Goal: Task Accomplishment & Management: Manage account settings

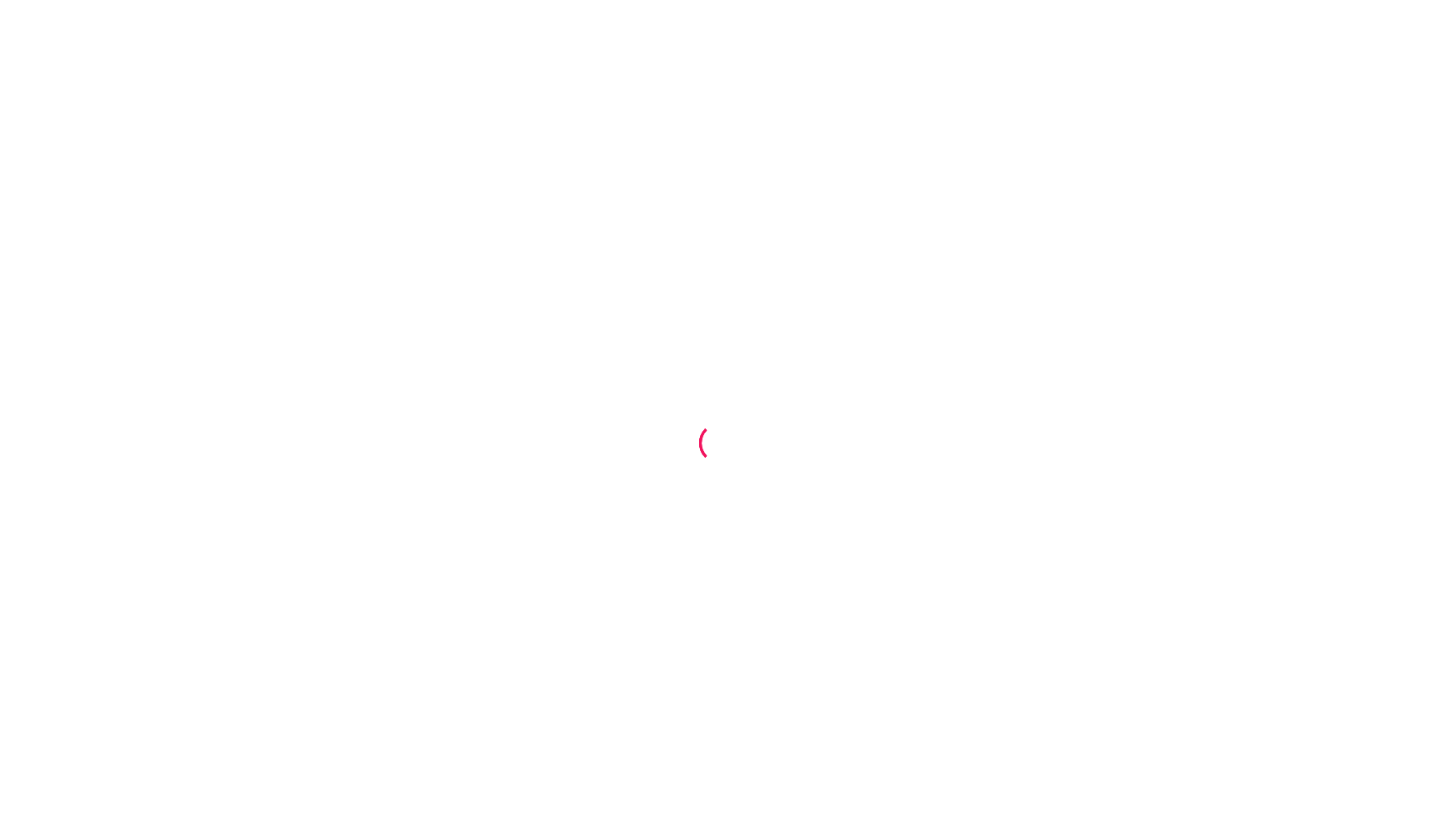
drag, startPoint x: 1117, startPoint y: 12, endPoint x: 1277, endPoint y: 475, distance: 489.9
click at [1277, 475] on div at bounding box center [726, 420] width 1452 height 840
click at [1309, 2] on div at bounding box center [726, 420] width 1452 height 840
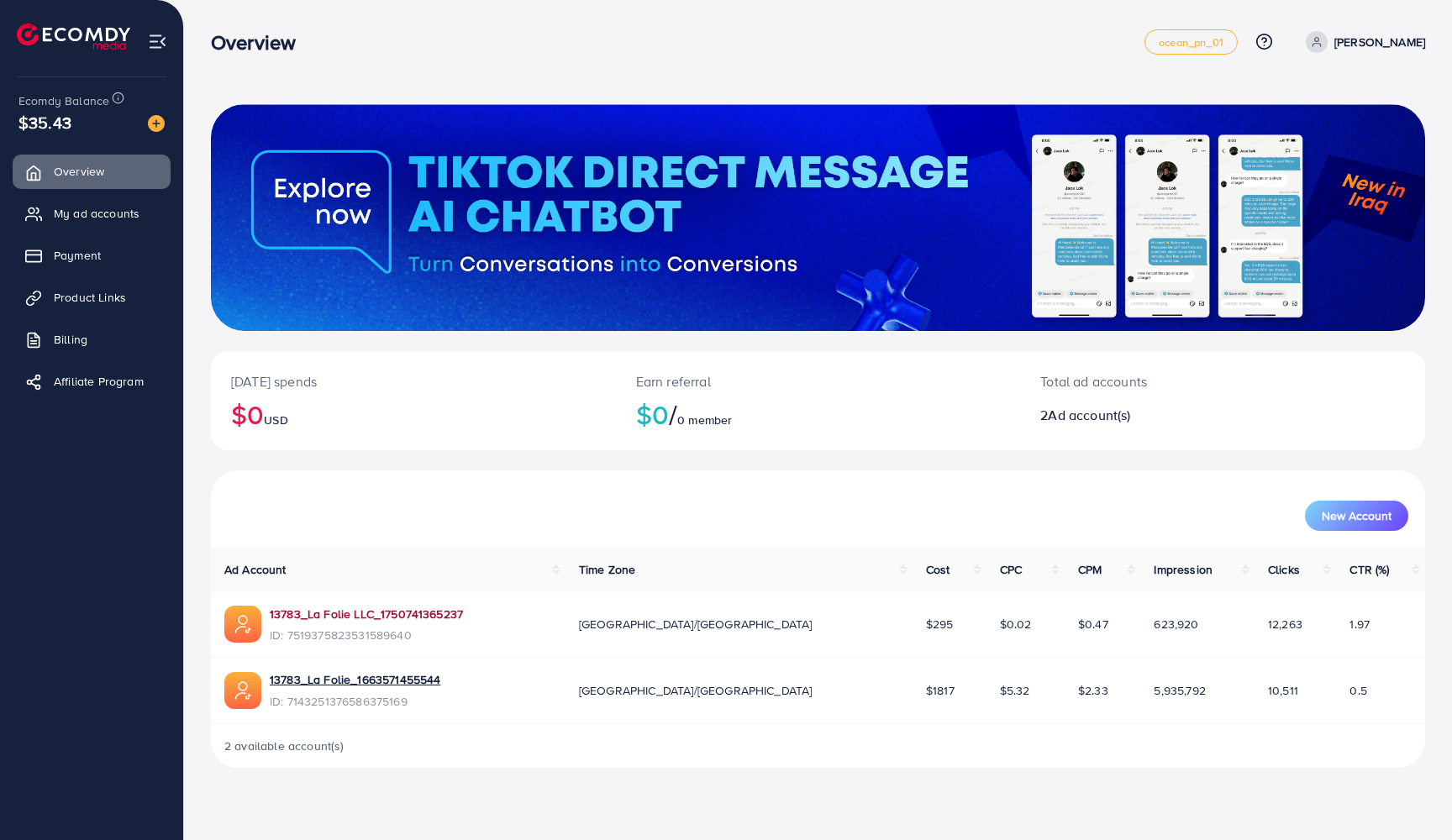
click at [403, 609] on link "13783_La Folie LLC_1750741365237" at bounding box center [366, 614] width 193 height 16
